Goal: Information Seeking & Learning: Learn about a topic

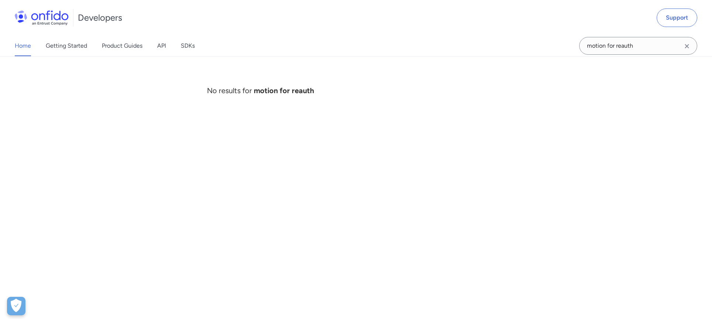
drag, startPoint x: 643, startPoint y: 42, endPoint x: 502, endPoint y: 28, distance: 142.0
click at [502, 28] on div "Developers Support Home Getting Started Product Guides API SDKs motion for reau…" at bounding box center [356, 28] width 712 height 56
type input "reauthentication"
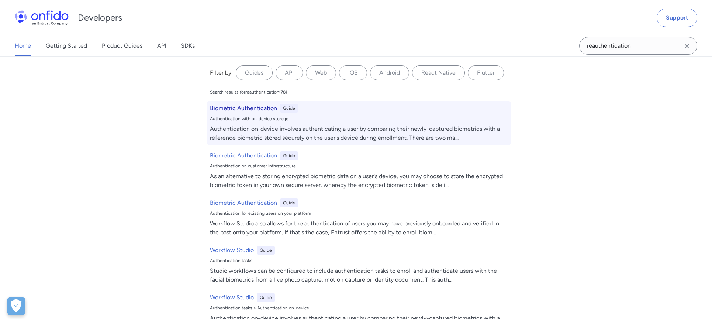
click at [237, 110] on h6 "Biometric Authentication" at bounding box center [243, 108] width 67 height 9
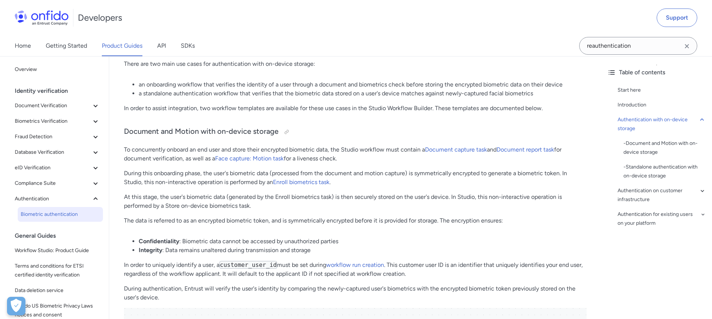
scroll to position [198, 0]
click at [699, 216] on div "Authentication for existing users on your platform" at bounding box center [662, 219] width 89 height 18
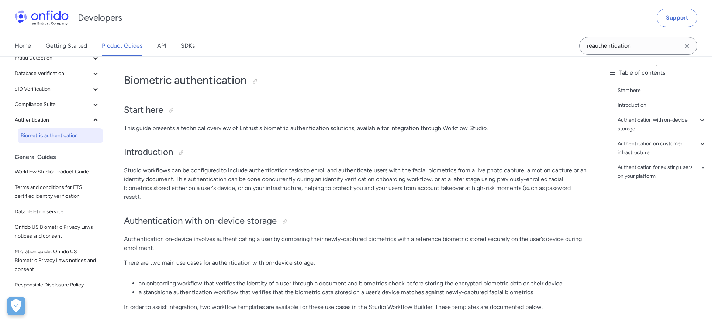
scroll to position [88, 0]
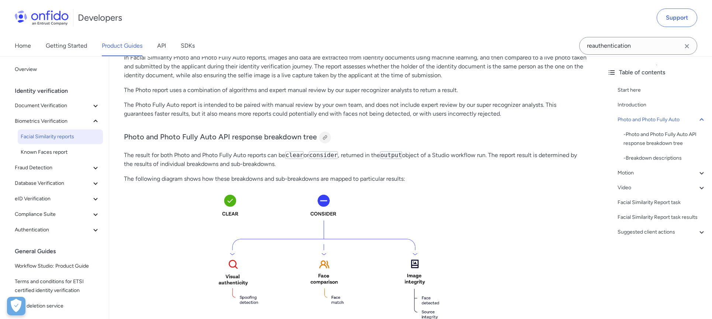
scroll to position [198, 0]
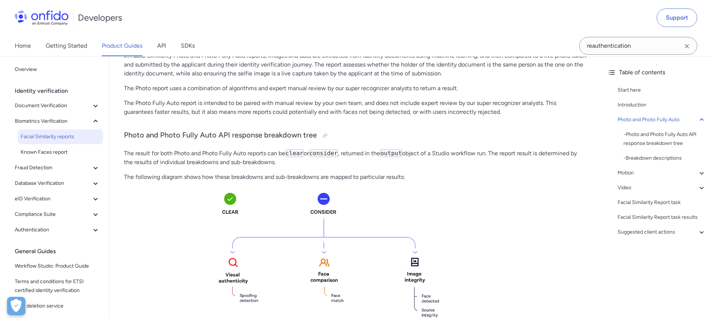
click at [350, 92] on p "The Photo report uses a combination of algorithms and expert manual review by o…" at bounding box center [355, 88] width 463 height 9
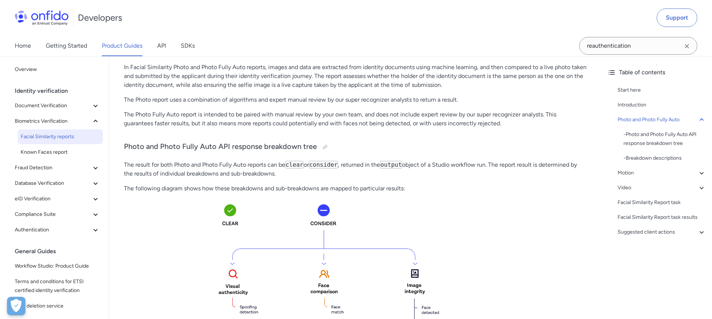
scroll to position [184, 0]
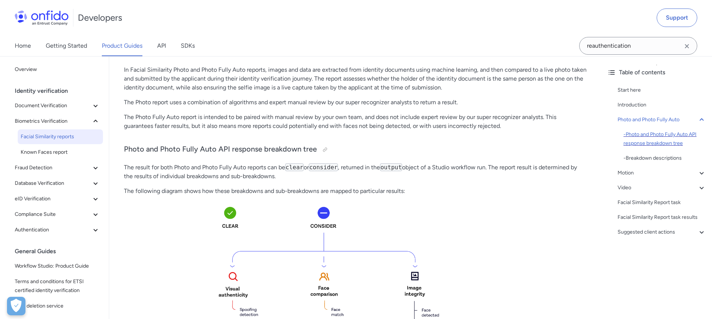
click at [653, 132] on div "- Photo and Photo Fully Auto API response breakdown tree" at bounding box center [665, 139] width 83 height 18
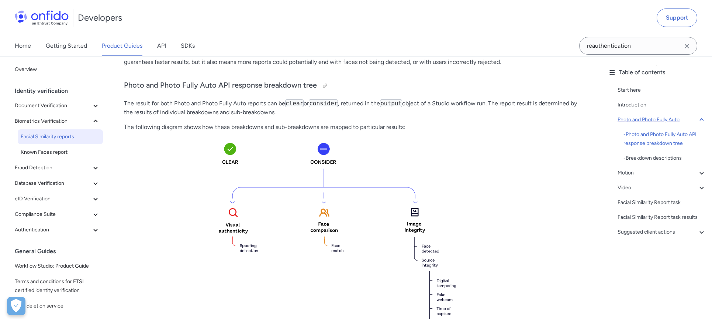
click at [654, 121] on div "Photo and Photo Fully Auto" at bounding box center [662, 119] width 89 height 9
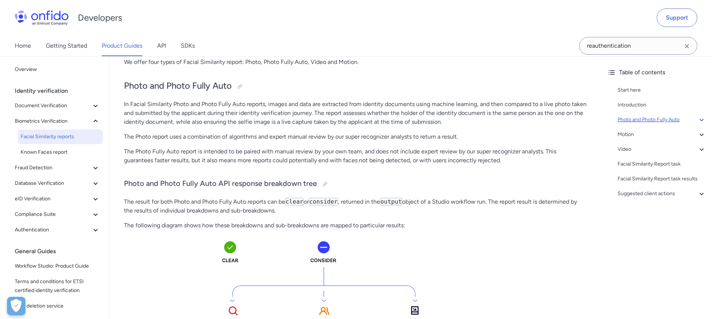
click at [662, 123] on div "Photo and Photo Fully Auto" at bounding box center [662, 119] width 89 height 9
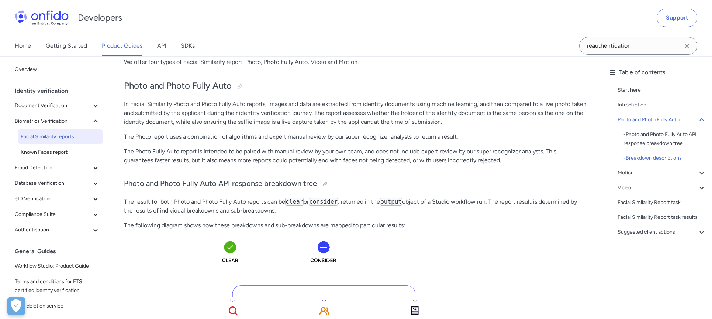
click at [649, 157] on div "- Breakdown descriptions" at bounding box center [665, 158] width 83 height 9
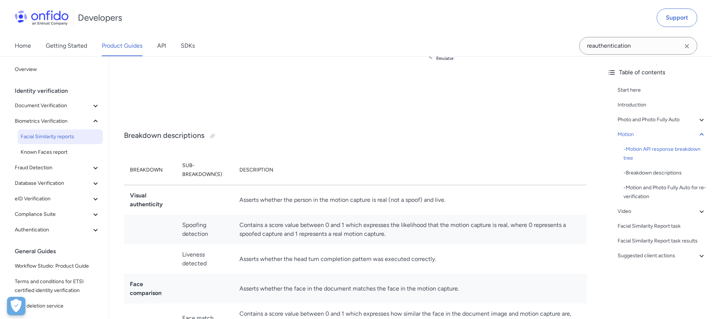
scroll to position [1177, 0]
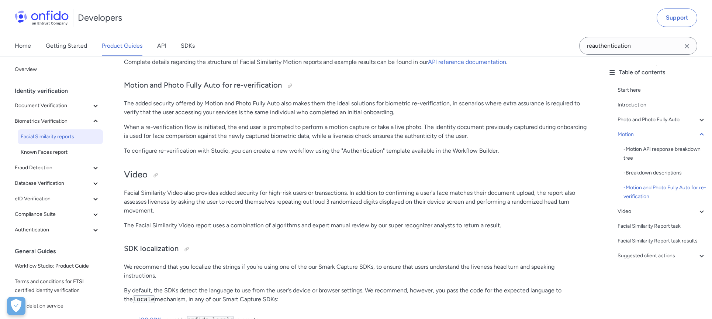
click at [287, 110] on p "The added security offered by Motion and Photo Fully Auto also makes them the i…" at bounding box center [355, 108] width 463 height 18
click at [645, 50] on input "reauthentication" at bounding box center [638, 46] width 118 height 18
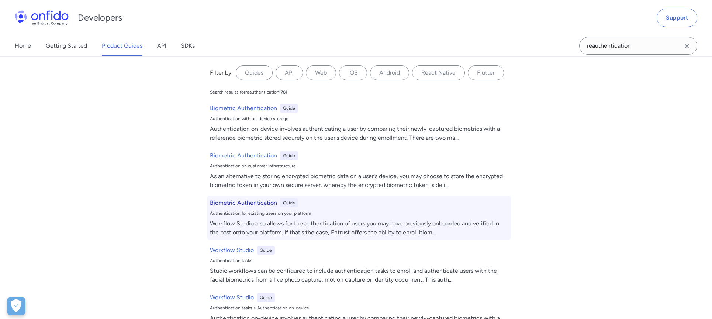
click at [257, 199] on h6 "Biometric Authentication" at bounding box center [243, 202] width 67 height 9
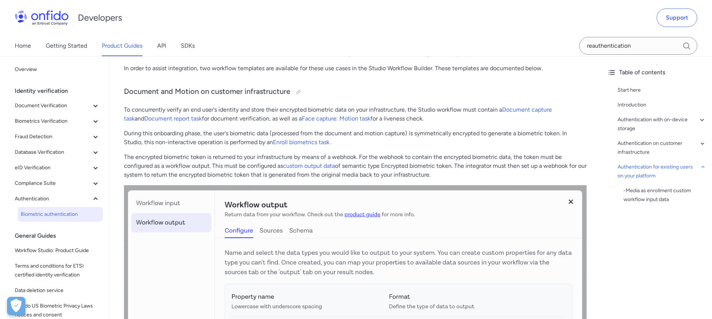
scroll to position [2922, 0]
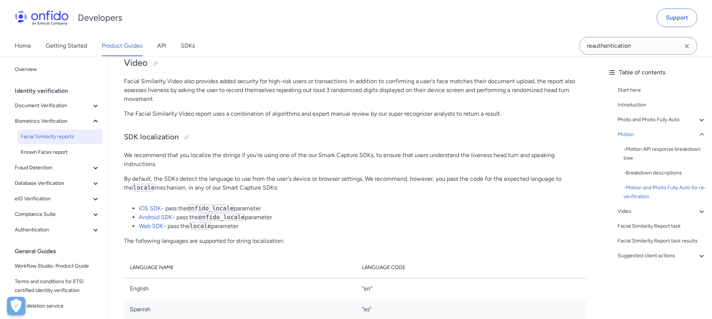
scroll to position [1670, 0]
